Goal: Navigation & Orientation: Find specific page/section

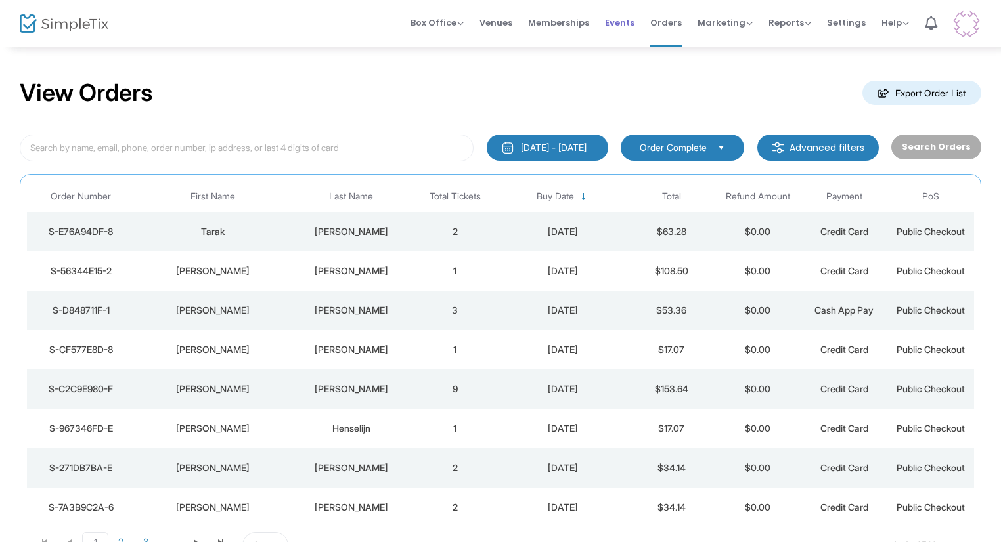
click at [617, 35] on span "Events" at bounding box center [620, 22] width 30 height 33
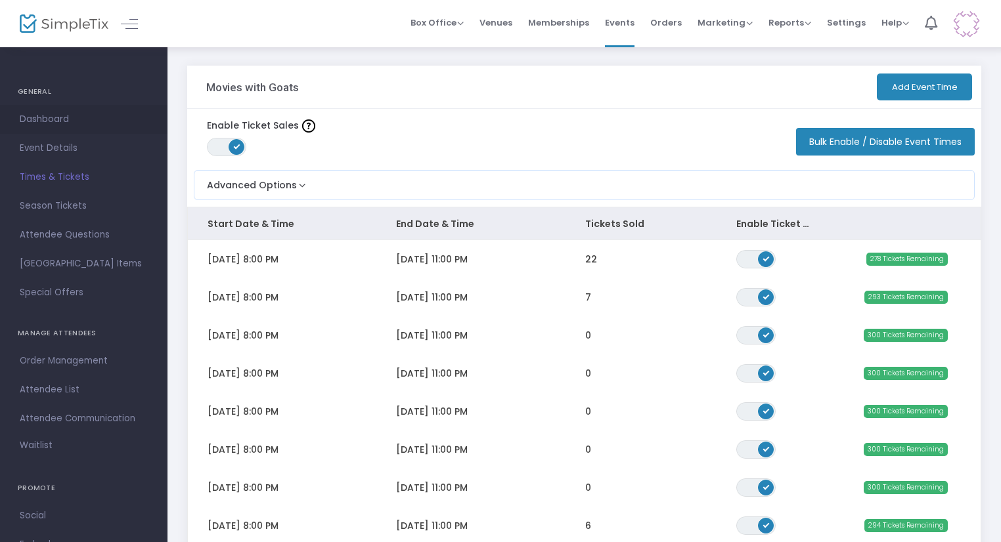
click at [66, 116] on span "Dashboard" at bounding box center [84, 119] width 128 height 17
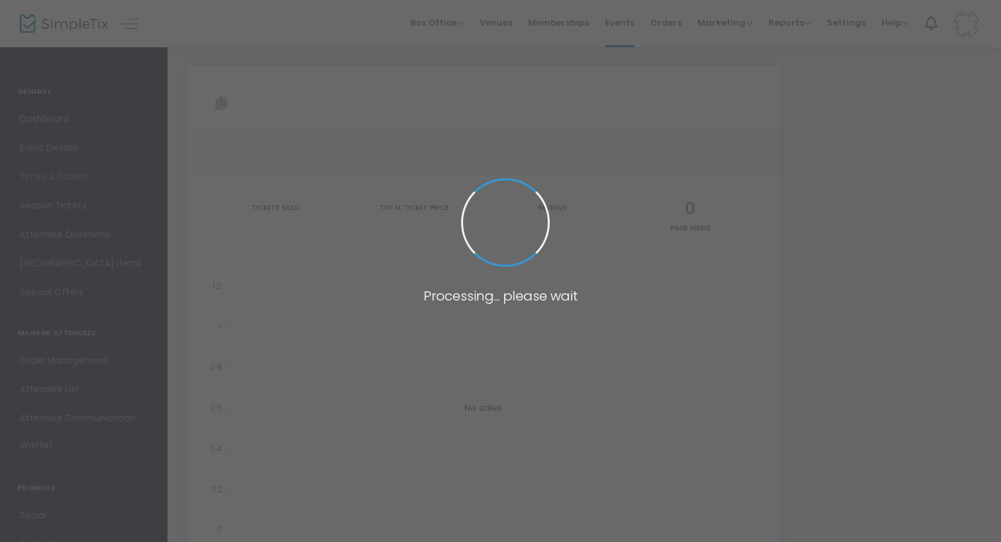
type input "[URL][DOMAIN_NAME]"
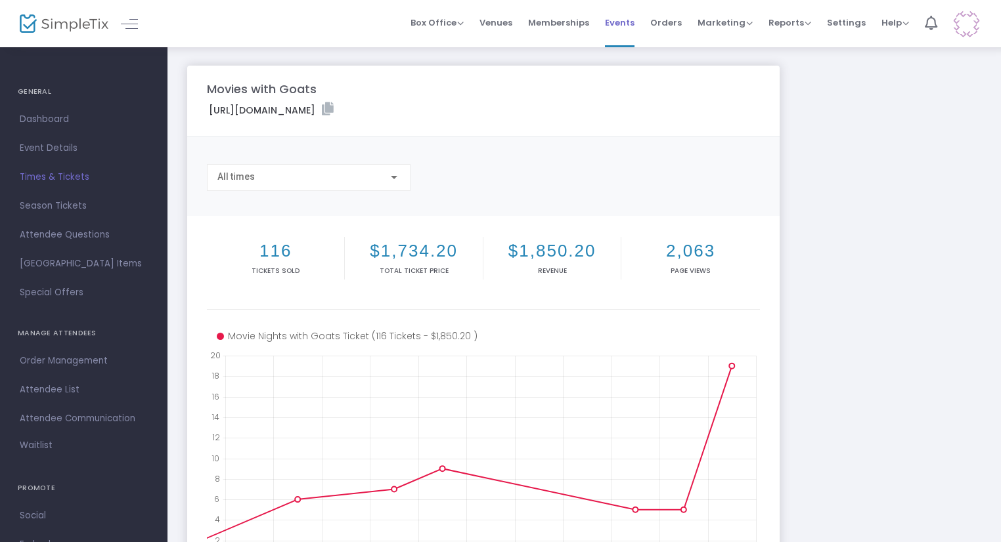
click at [621, 23] on span "Events" at bounding box center [620, 22] width 30 height 33
